Goal: Book appointment/travel/reservation

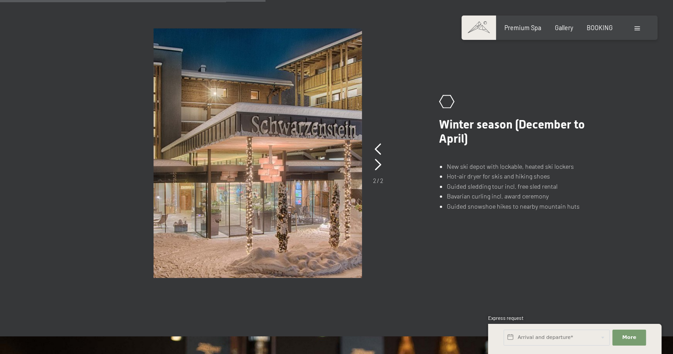
scroll to position [620, 0]
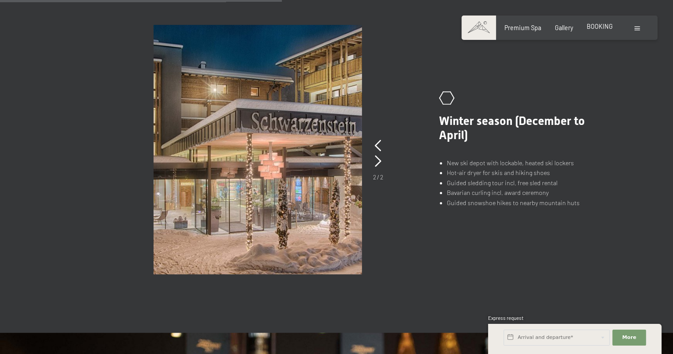
click at [609, 26] on span "BOOKING" at bounding box center [600, 27] width 26 height 8
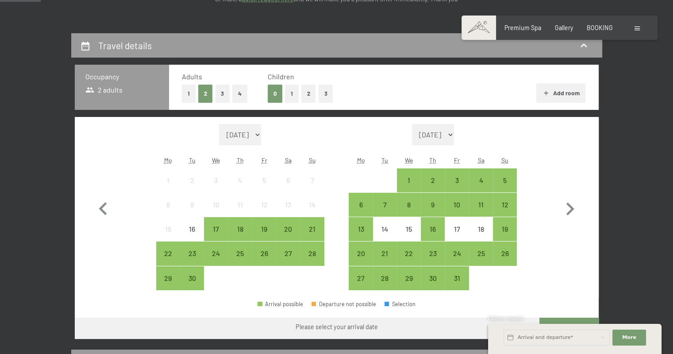
scroll to position [177, 0]
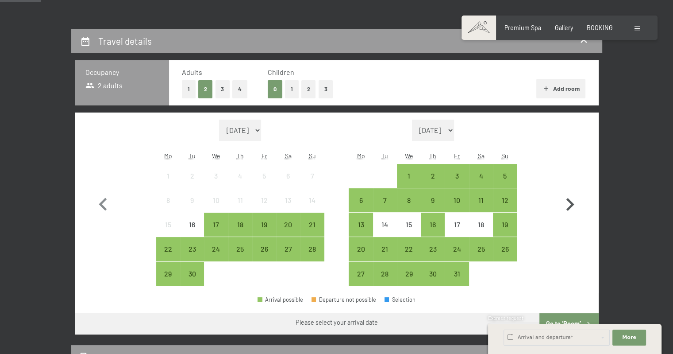
click at [563, 212] on icon "button" at bounding box center [570, 205] width 26 height 26
select select "[DATE]"
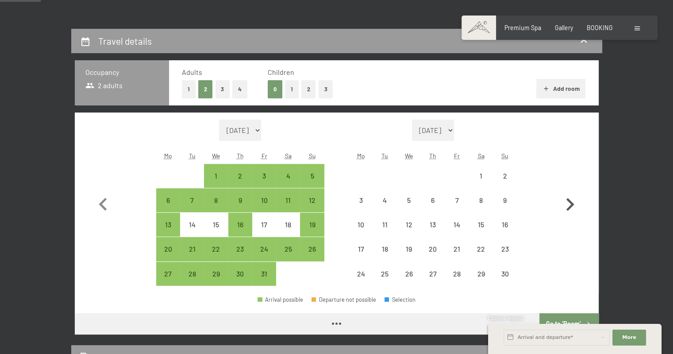
click at [565, 210] on icon "button" at bounding box center [570, 205] width 26 height 26
select select "[DATE]"
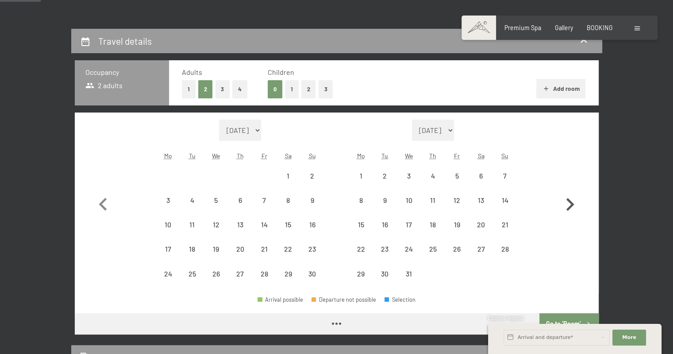
select select "[DATE]"
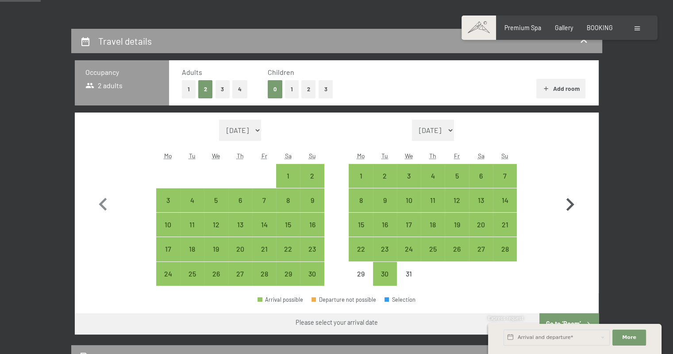
click at [570, 206] on icon "button" at bounding box center [570, 204] width 8 height 13
select select "[DATE]"
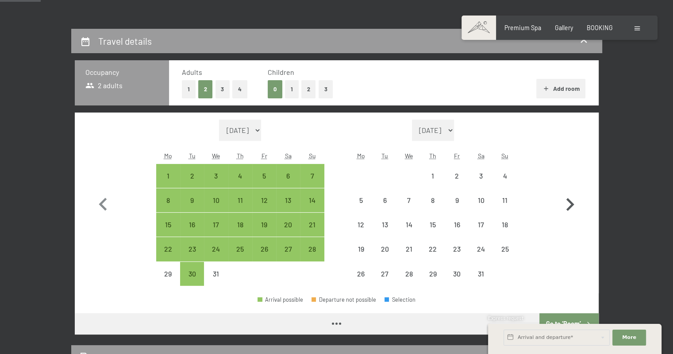
select select "[DATE]"
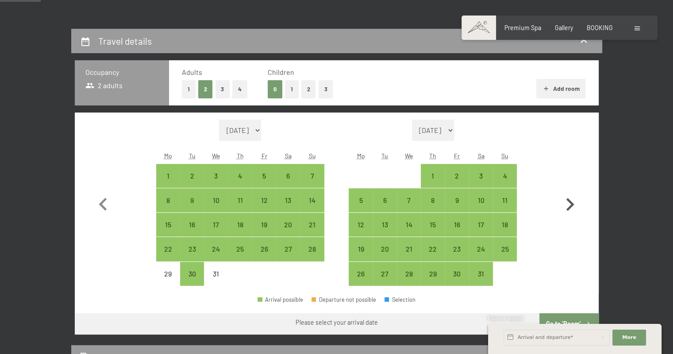
click at [570, 206] on icon "button" at bounding box center [570, 204] width 8 height 13
select select "[DATE]"
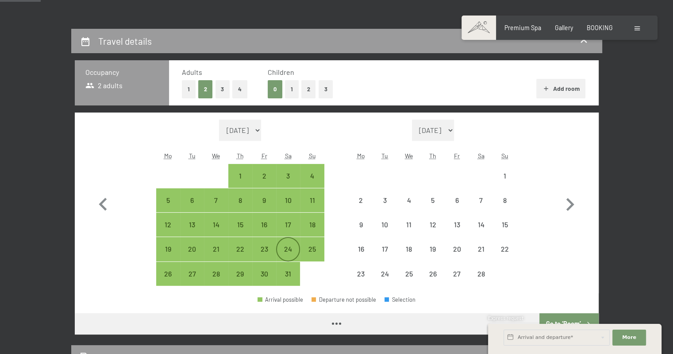
select select "[DATE]"
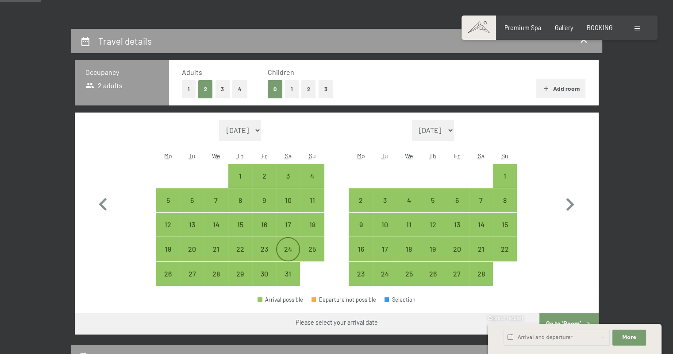
click at [291, 249] on div "24" at bounding box center [288, 256] width 22 height 22
select select "[DATE]"
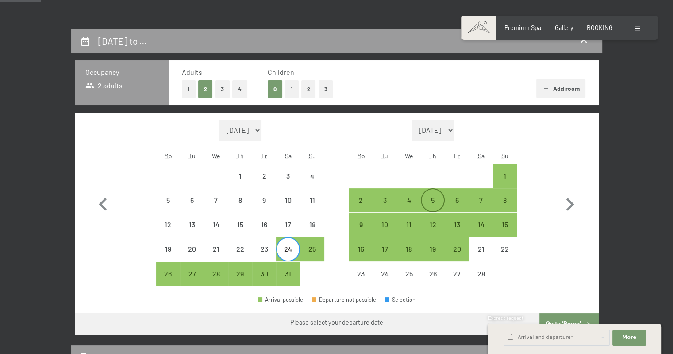
click at [432, 200] on div "5" at bounding box center [433, 207] width 22 height 22
select select "[DATE]"
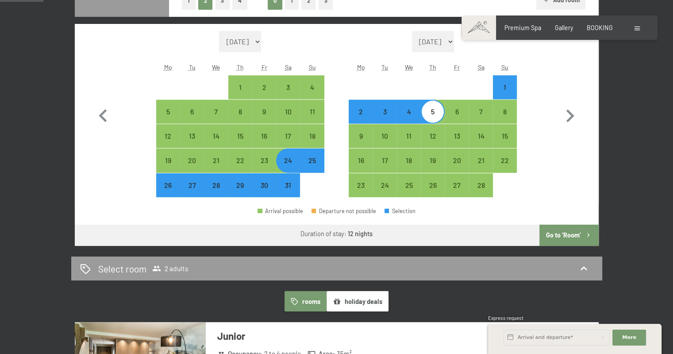
click at [558, 237] on button "Go to ‘Room’" at bounding box center [568, 234] width 59 height 21
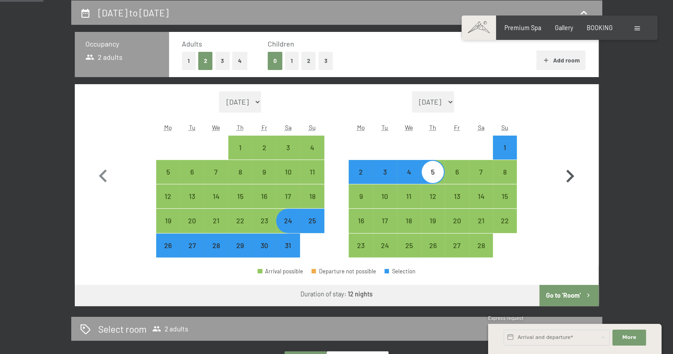
select select "[DATE]"
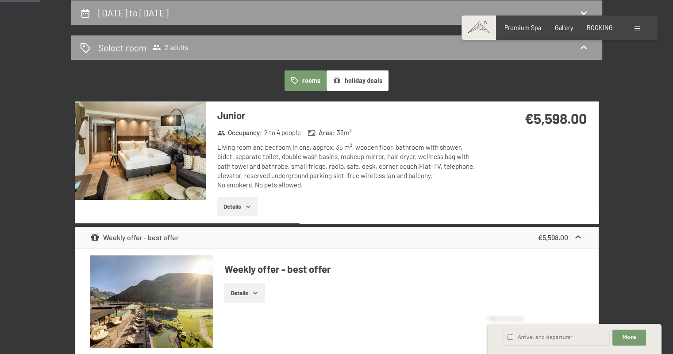
scroll to position [250, 0]
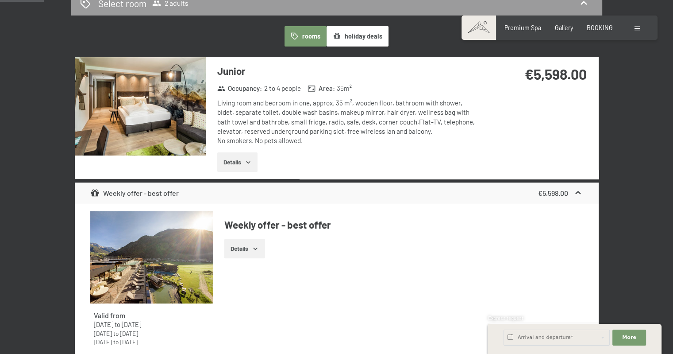
click at [248, 159] on icon "button" at bounding box center [248, 161] width 7 height 7
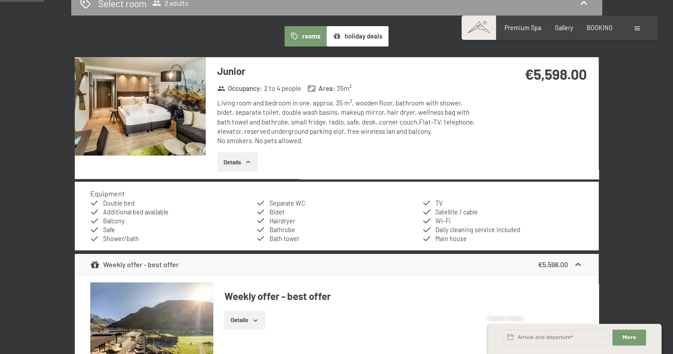
click at [185, 127] on img at bounding box center [140, 106] width 131 height 98
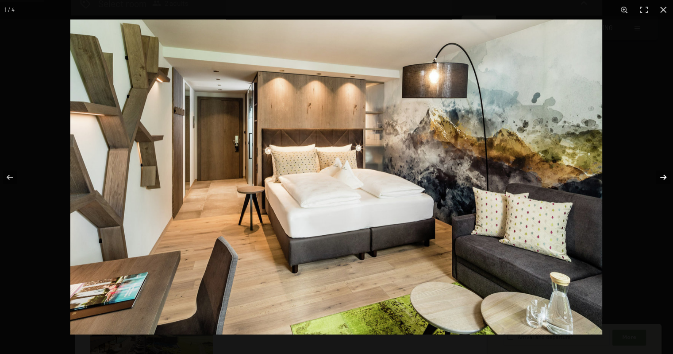
click at [662, 175] on button "button" at bounding box center [657, 177] width 31 height 44
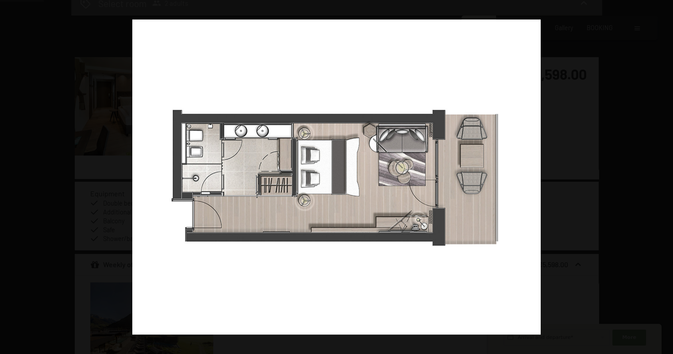
click at [662, 175] on button "button" at bounding box center [657, 177] width 31 height 44
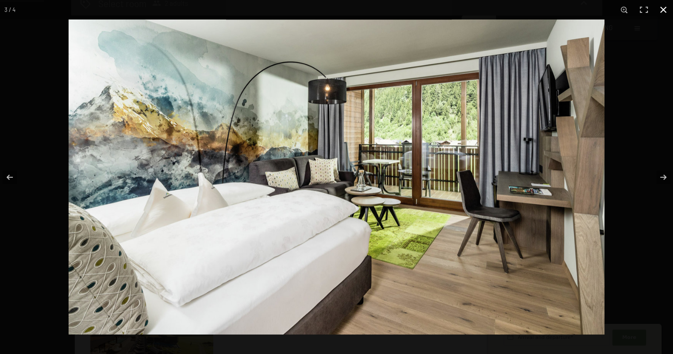
click at [662, 14] on button "button" at bounding box center [663, 9] width 19 height 19
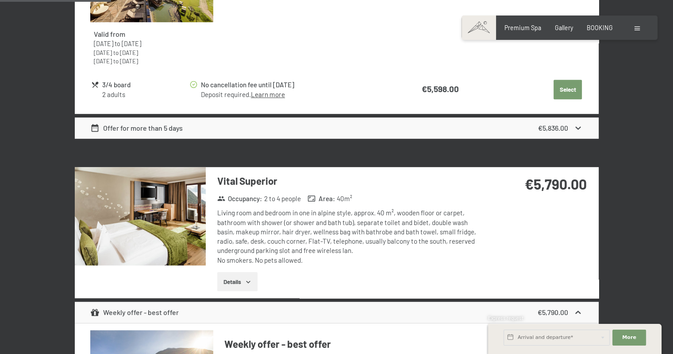
scroll to position [648, 0]
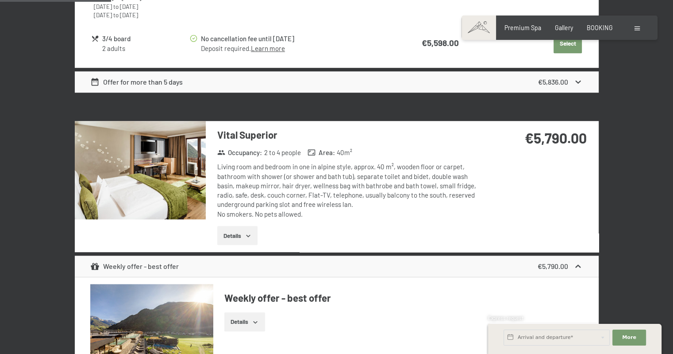
click at [252, 232] on icon "button" at bounding box center [248, 235] width 7 height 7
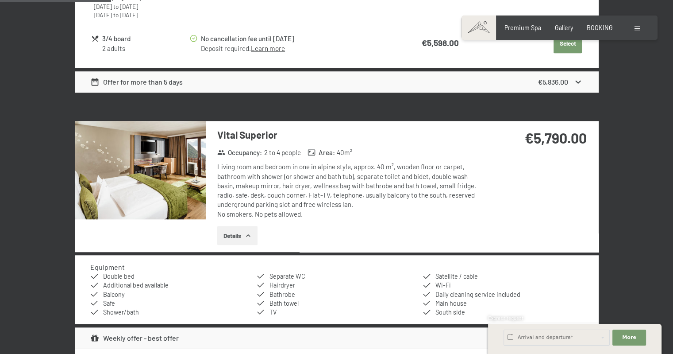
click at [184, 191] on img at bounding box center [140, 170] width 131 height 98
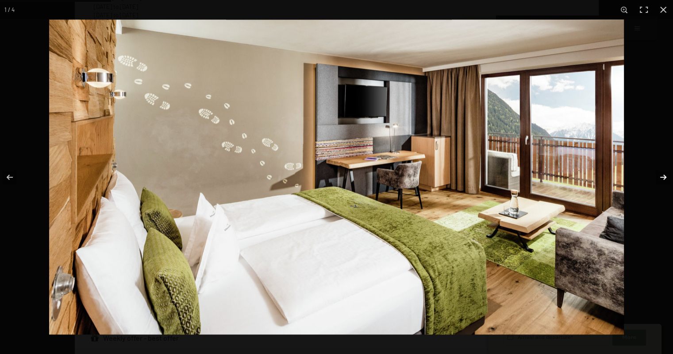
click at [660, 177] on button "button" at bounding box center [657, 177] width 31 height 44
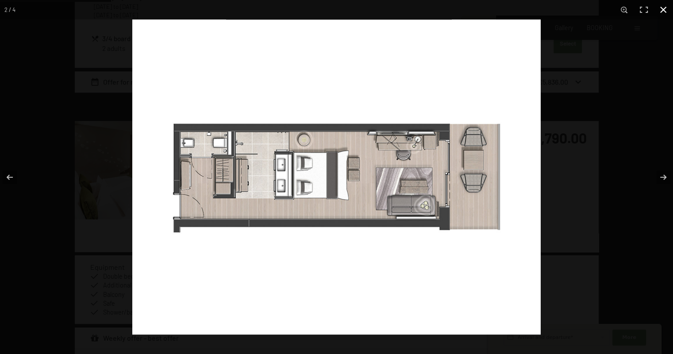
click at [664, 9] on button "button" at bounding box center [663, 9] width 19 height 19
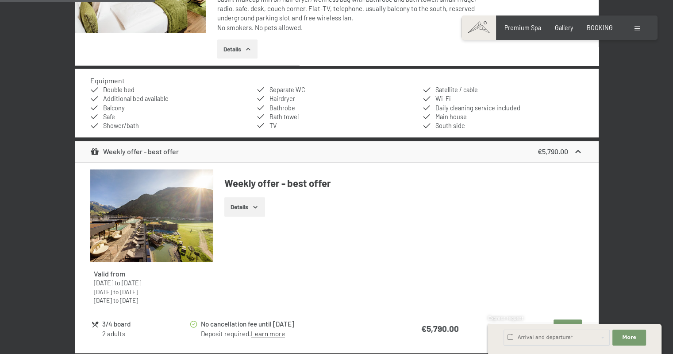
scroll to position [781, 0]
